Goal: Task Accomplishment & Management: Use online tool/utility

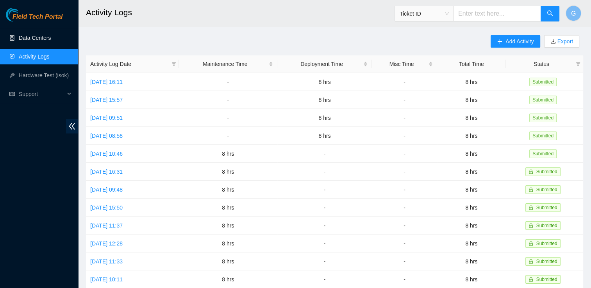
click at [42, 37] on link "Data Centers" at bounding box center [35, 38] width 32 height 6
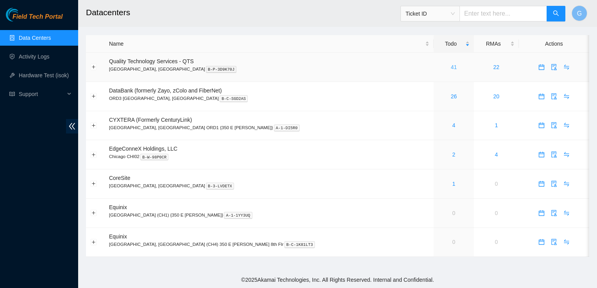
click at [451, 66] on link "41" at bounding box center [454, 67] width 6 height 6
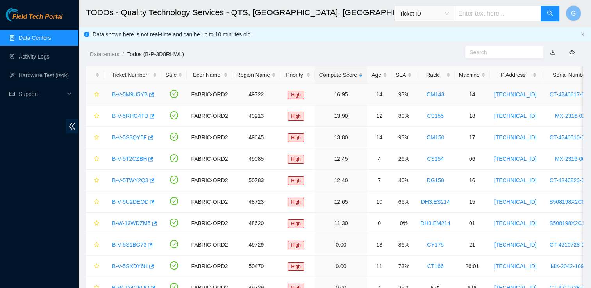
click at [123, 95] on link "B-V-5M9U5YB" at bounding box center [130, 94] width 36 height 6
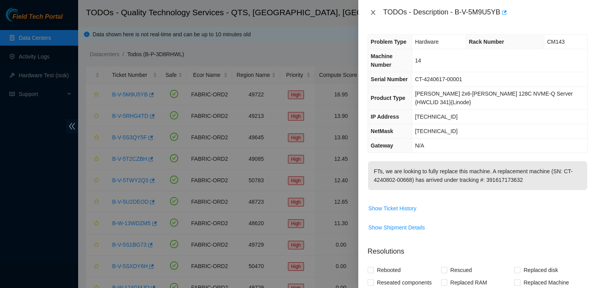
click at [373, 14] on icon "close" at bounding box center [373, 12] width 6 height 6
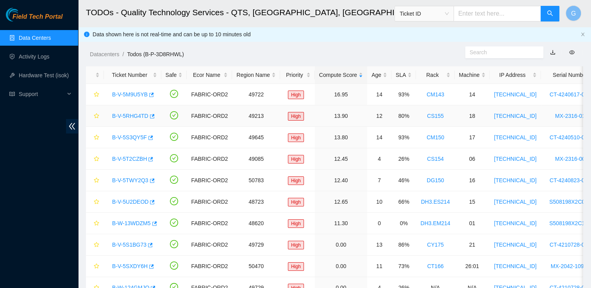
click at [136, 116] on link "B-V-5RHG4TD" at bounding box center [130, 116] width 36 height 6
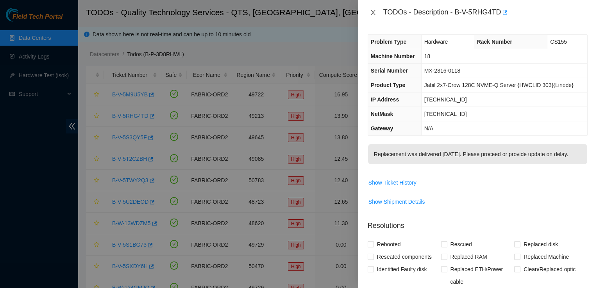
click at [373, 13] on icon "close" at bounding box center [373, 12] width 4 height 5
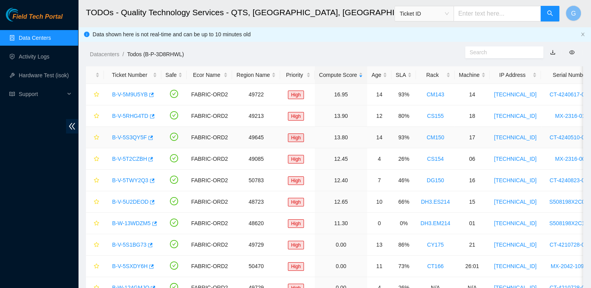
click at [130, 140] on link "B-V-5S3QY5F" at bounding box center [129, 137] width 35 height 6
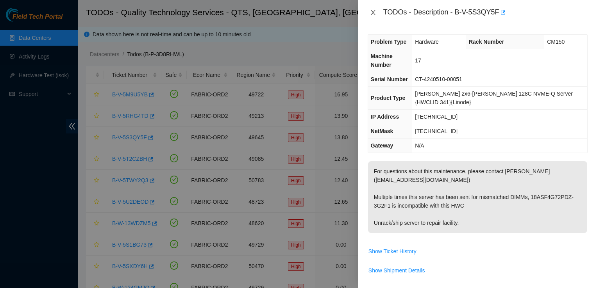
click at [374, 12] on icon "close" at bounding box center [373, 12] width 6 height 6
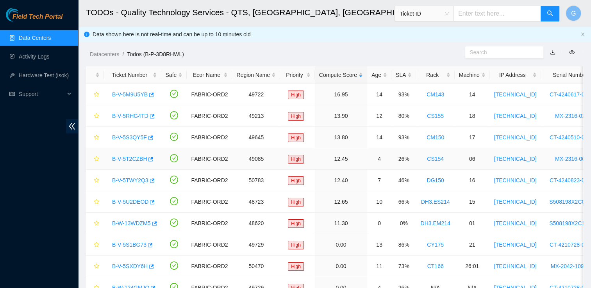
click at [136, 162] on link "B-V-5T2CZBH" at bounding box center [129, 159] width 35 height 6
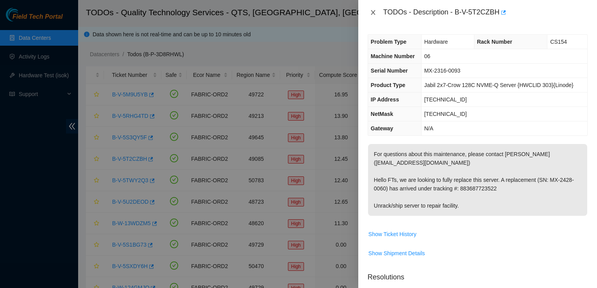
click at [374, 12] on icon "close" at bounding box center [373, 12] width 6 height 6
